Goal: Find contact information: Obtain details needed to contact an individual or organization

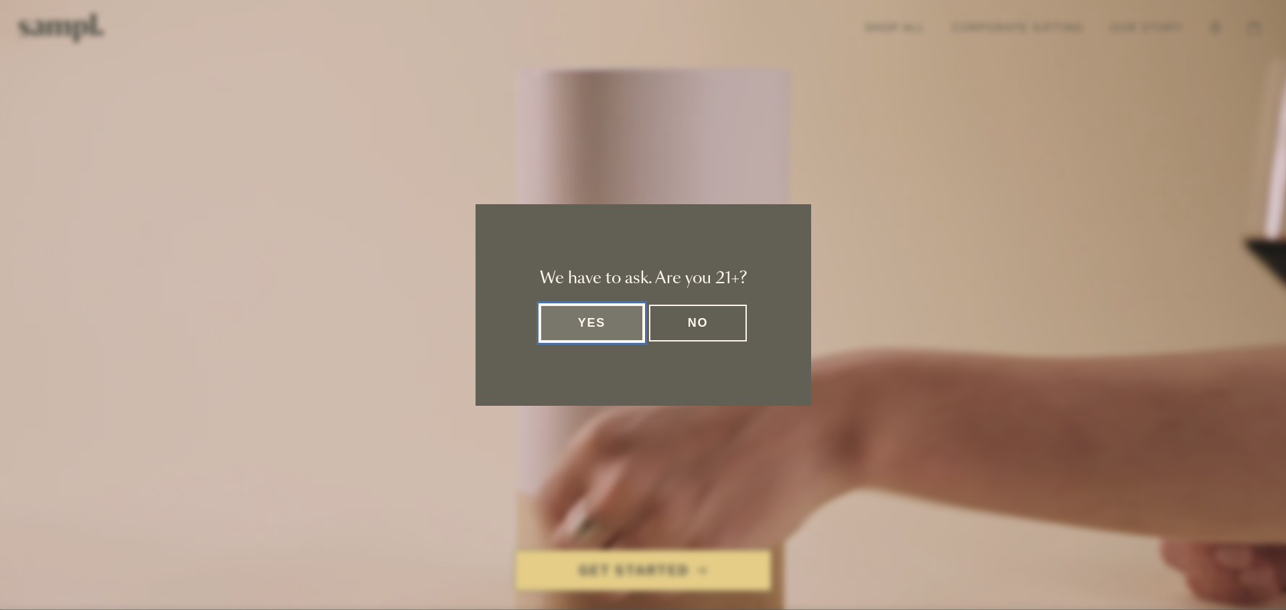
click at [603, 335] on button "Yes" at bounding box center [592, 323] width 105 height 37
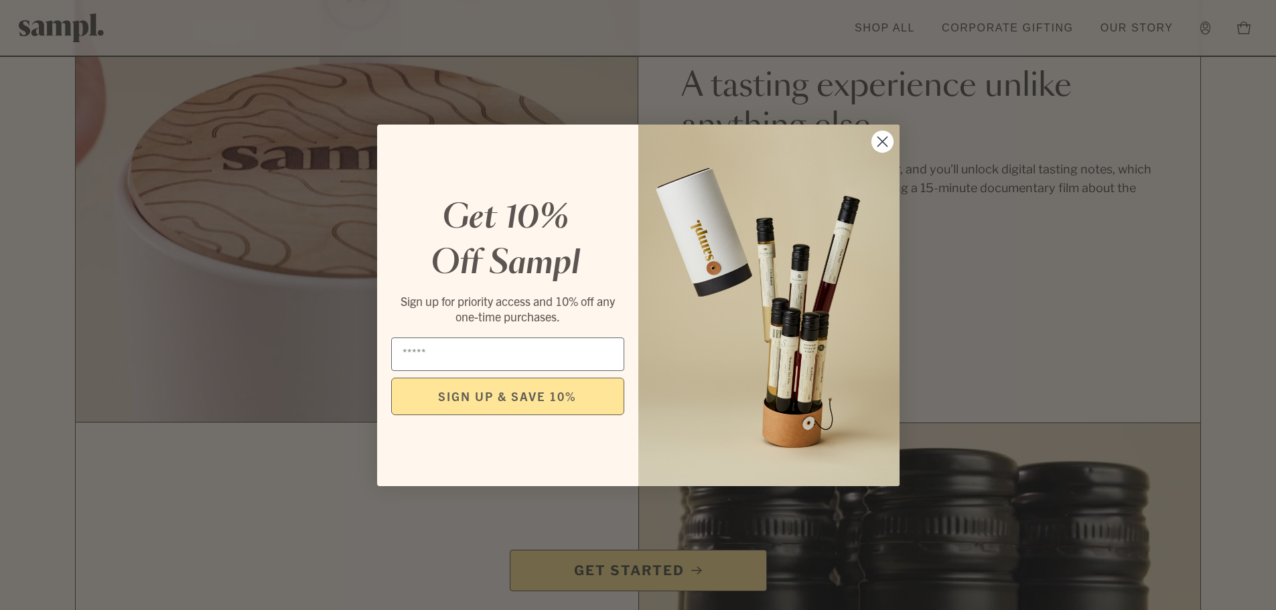
scroll to position [1206, 0]
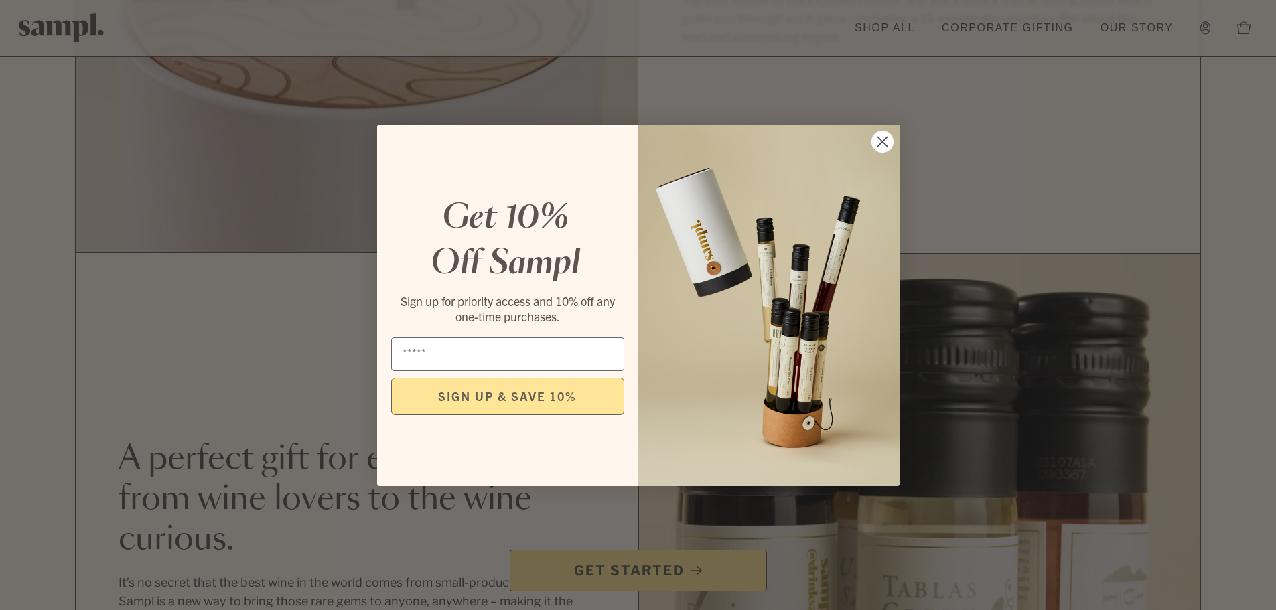
click at [878, 140] on circle "Close dialog" at bounding box center [882, 141] width 22 height 22
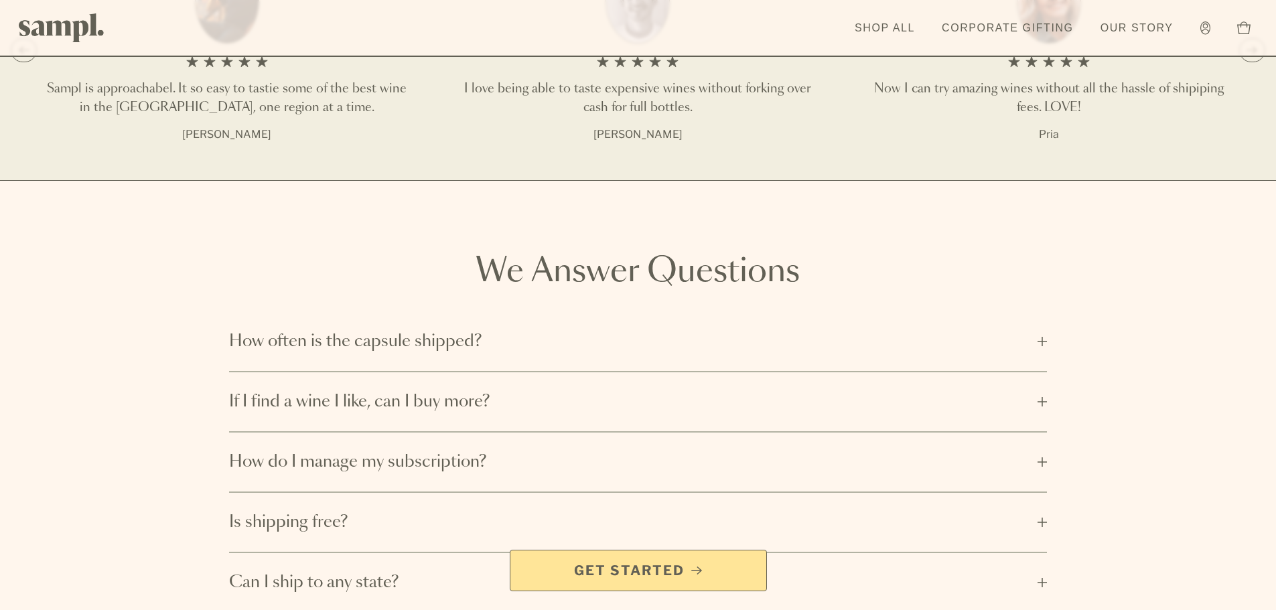
scroll to position [2278, 0]
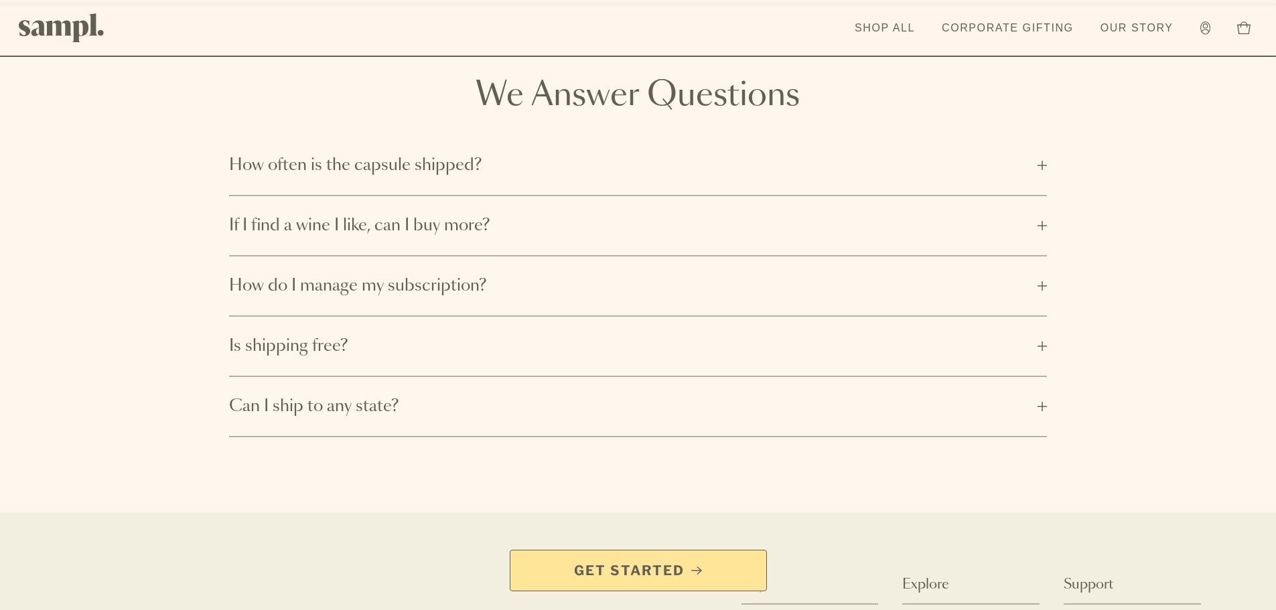
click at [633, 570] on span "Get Started" at bounding box center [629, 570] width 111 height 19
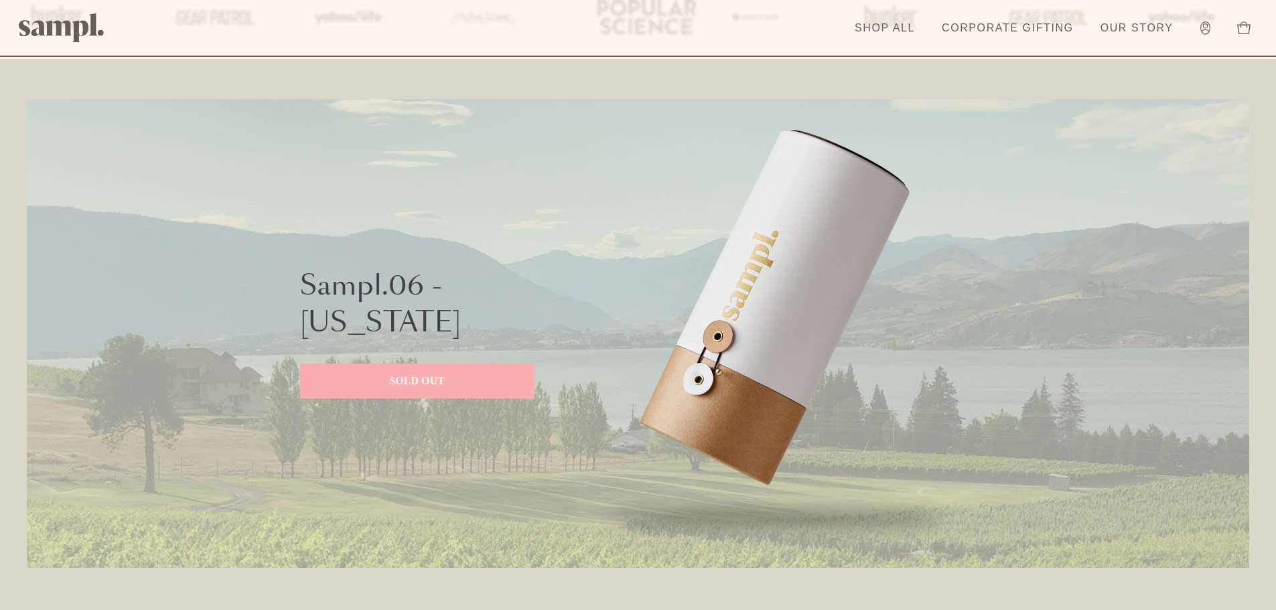
scroll to position [536, 0]
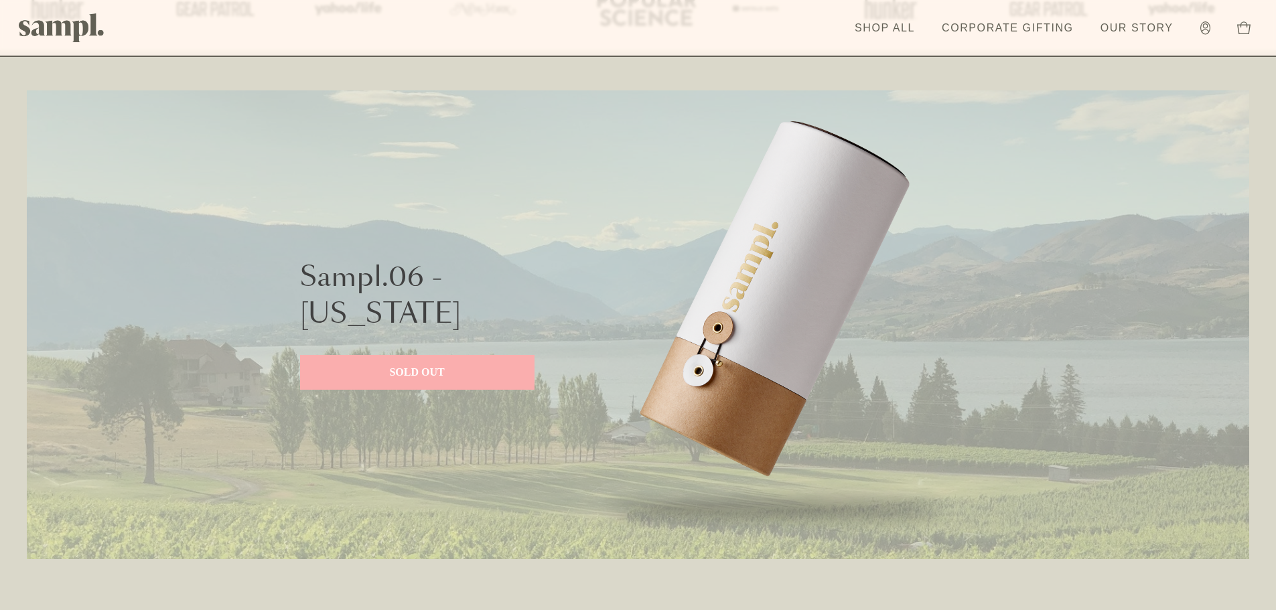
click at [409, 372] on p "SOLD OUT" at bounding box center [418, 372] width 208 height 16
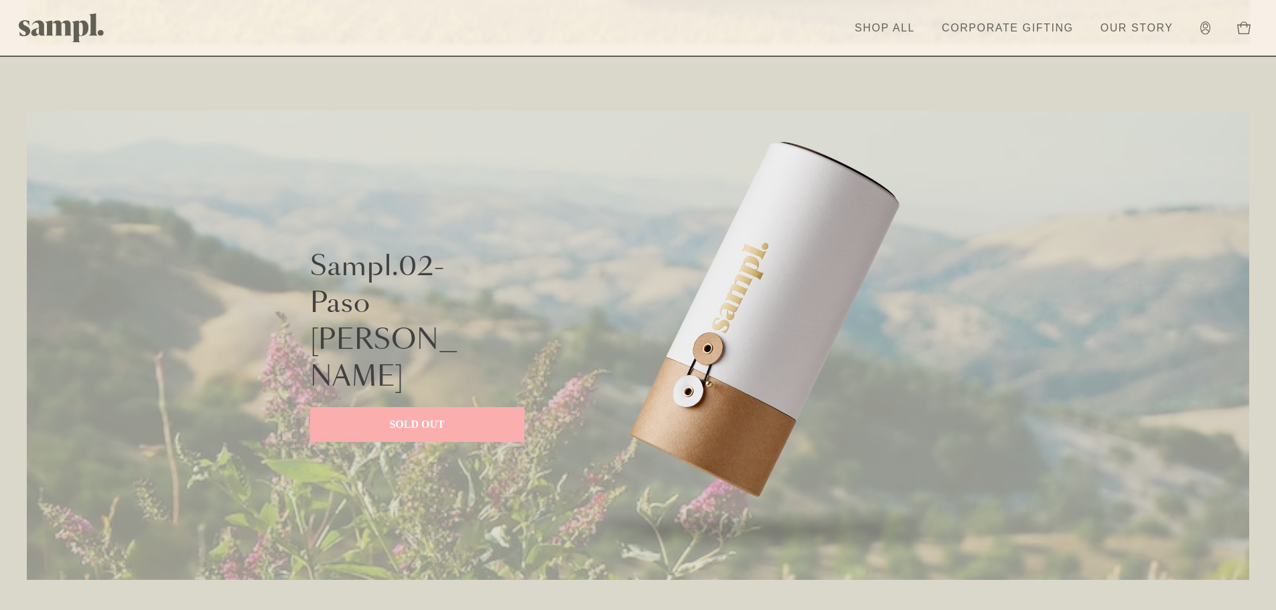
scroll to position [1139, 0]
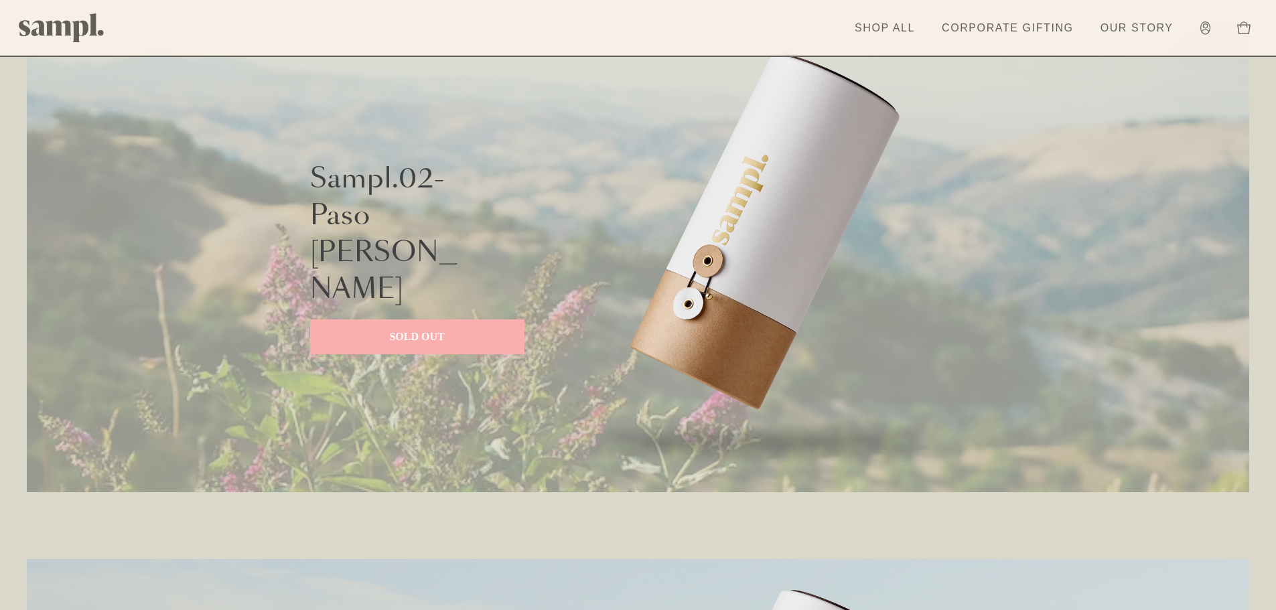
click at [430, 329] on p "SOLD OUT" at bounding box center [418, 337] width 188 height 16
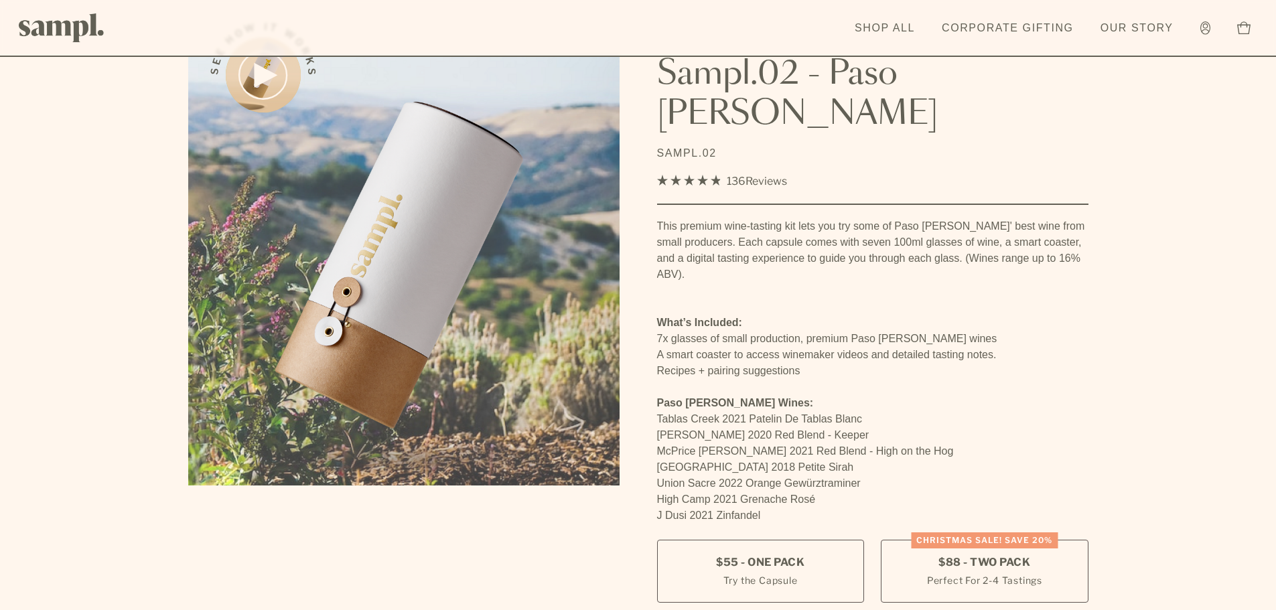
scroll to position [134, 0]
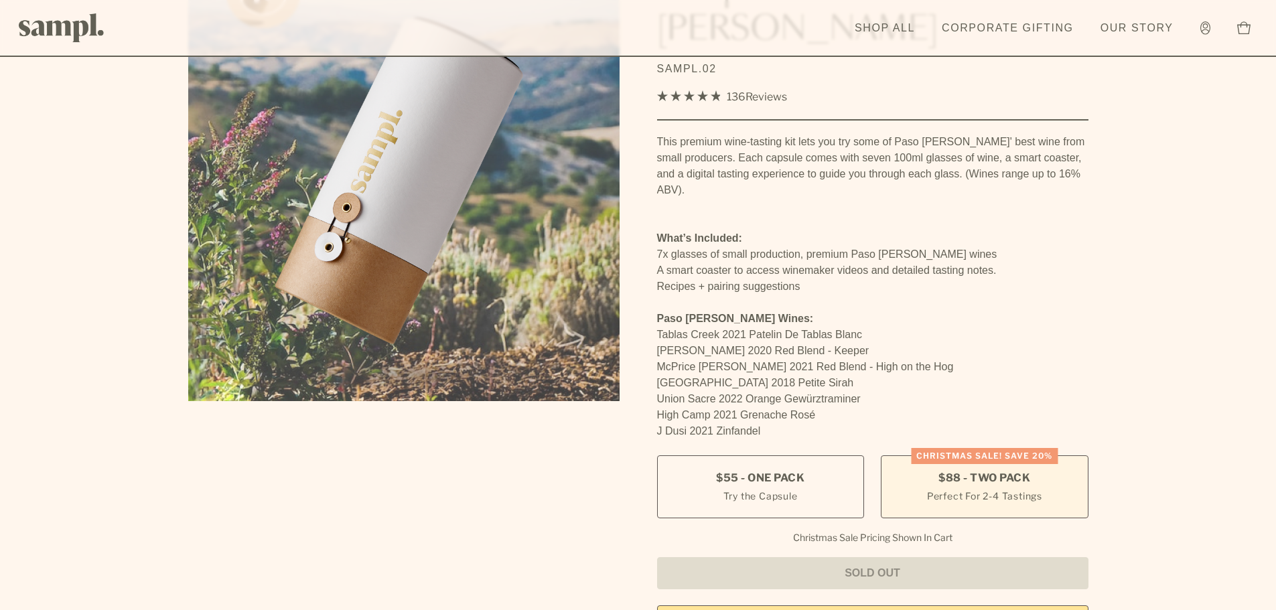
click at [962, 448] on div "CHRISTMAS SALE! Save 20%" at bounding box center [984, 456] width 147 height 16
click at [949, 448] on div "CHRISTMAS SALE! Save 20%" at bounding box center [984, 456] width 147 height 16
click at [968, 471] on span "$88 - Two Pack" at bounding box center [985, 478] width 92 height 15
click at [969, 471] on span "$88 - Two Pack" at bounding box center [985, 478] width 92 height 15
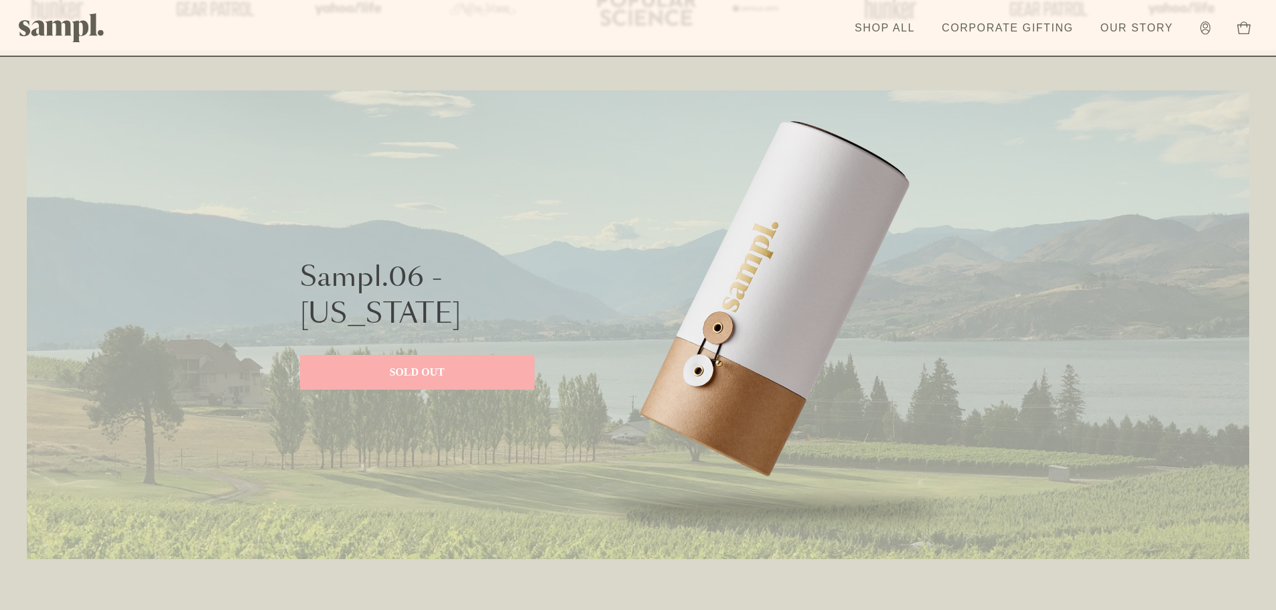
scroll to position [469, 0]
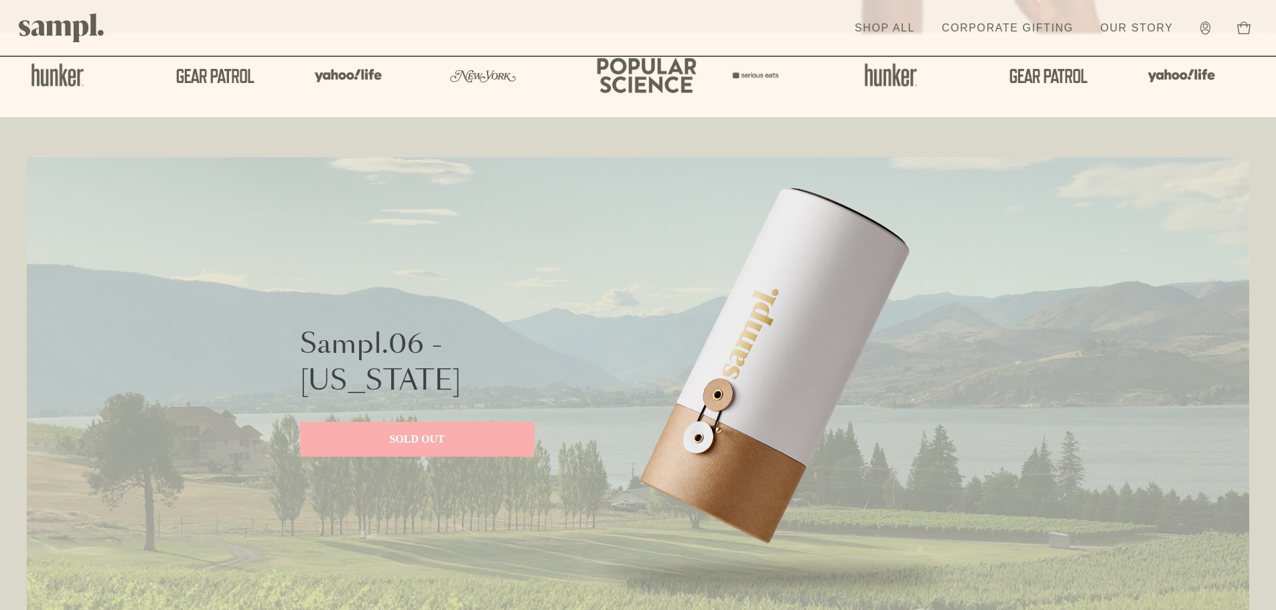
click at [756, 373] on img at bounding box center [776, 391] width 402 height 469
click at [419, 442] on p "SOLD OUT" at bounding box center [418, 439] width 208 height 16
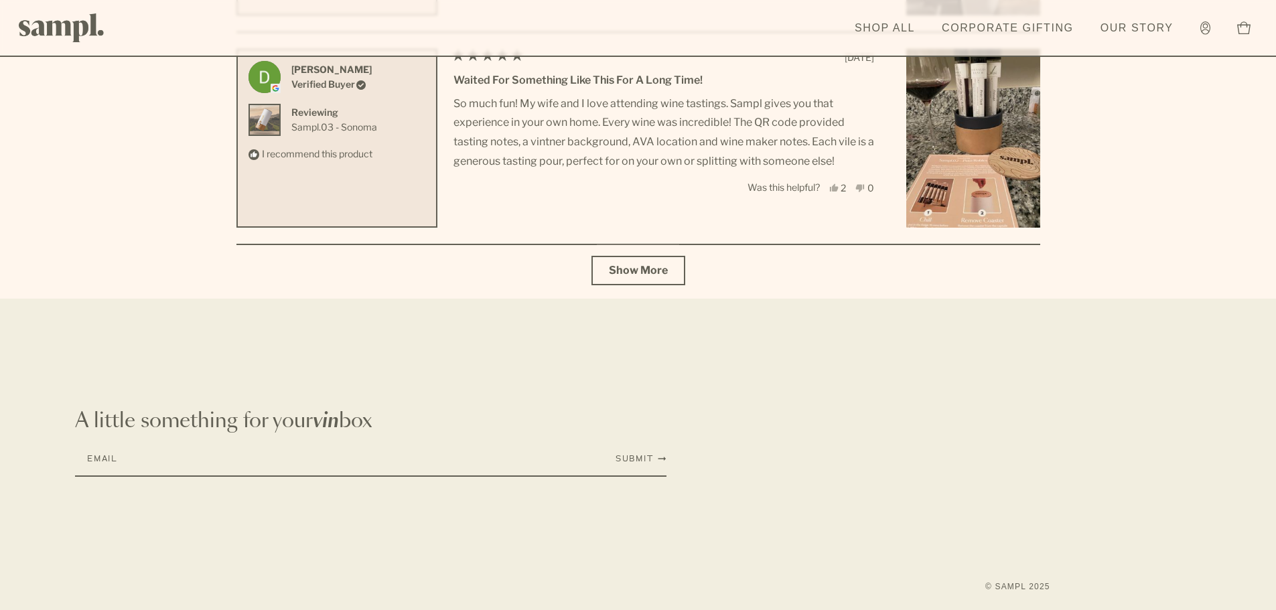
scroll to position [4859, 0]
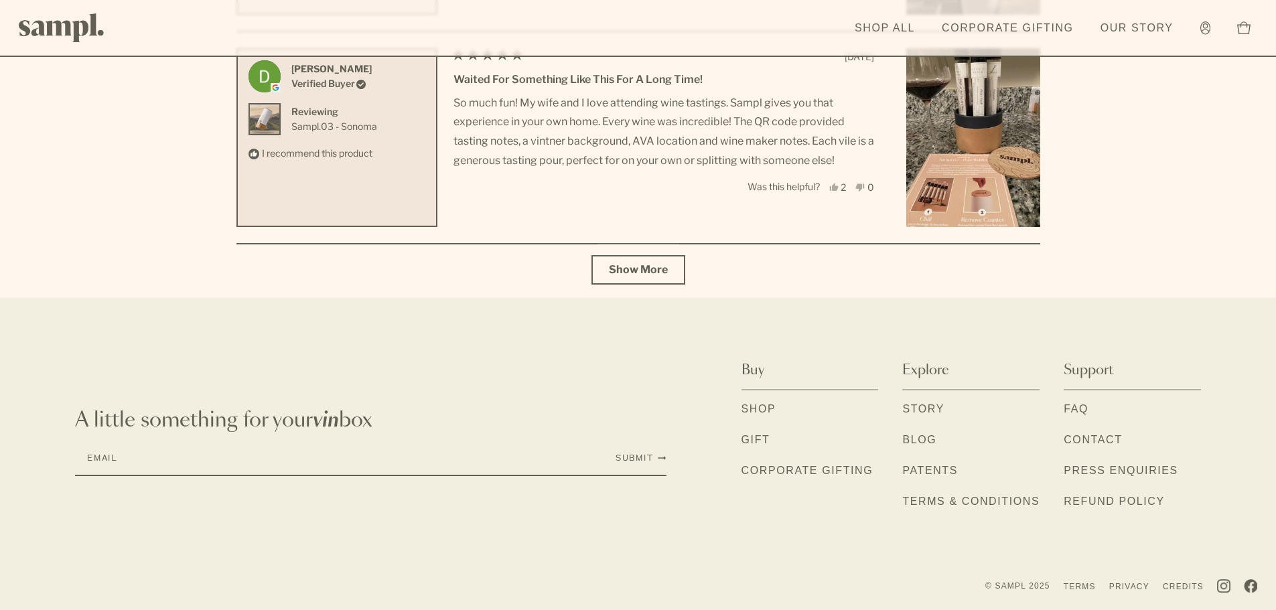
click at [1079, 444] on link "Contact" at bounding box center [1093, 440] width 58 height 17
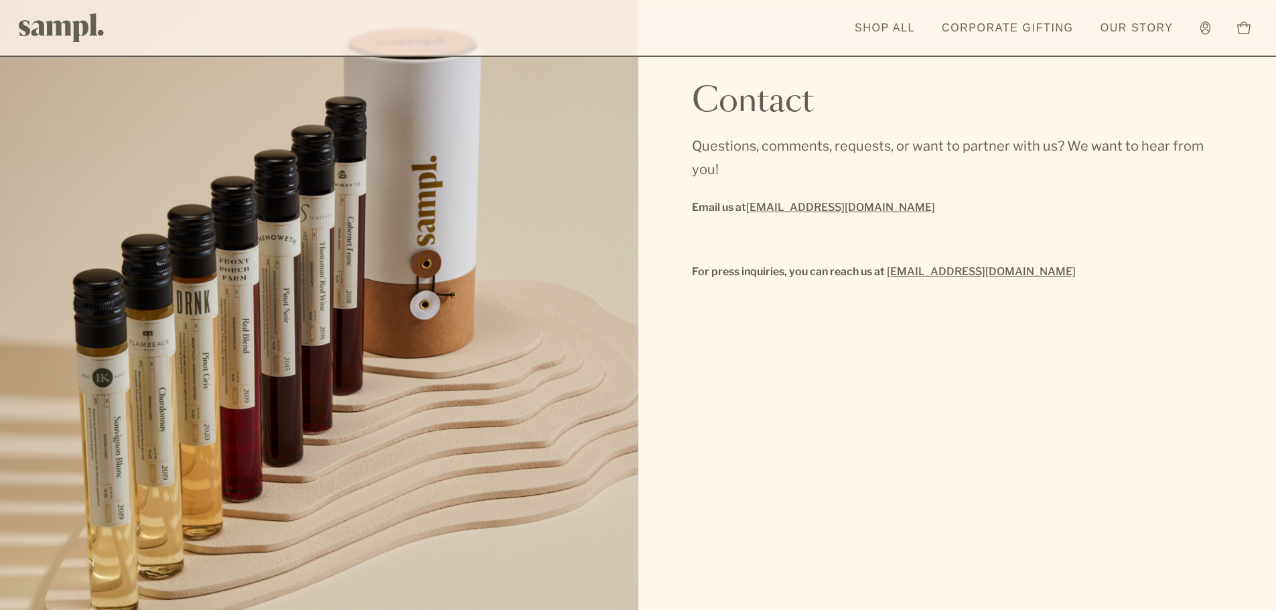
click at [817, 208] on link "hello@drinksampl.com" at bounding box center [840, 207] width 189 height 19
